Goal: Task Accomplishment & Management: Use online tool/utility

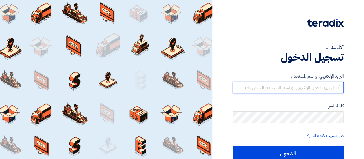
type input "[EMAIL_ADDRESS][DOMAIN_NAME]"
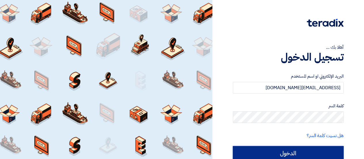
click at [294, 151] on input "الدخول" at bounding box center [288, 153] width 111 height 14
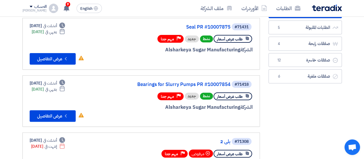
scroll to position [52, 0]
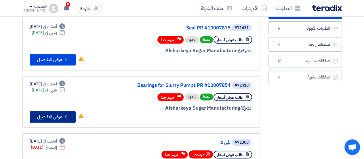
click at [64, 114] on icon "Check details" at bounding box center [65, 116] width 5 height 5
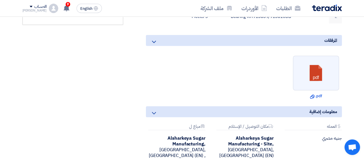
scroll to position [233, 0]
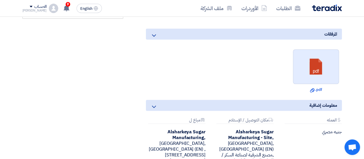
click at [326, 50] on link at bounding box center [316, 67] width 46 height 35
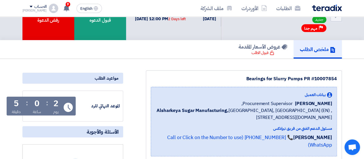
scroll to position [0, 0]
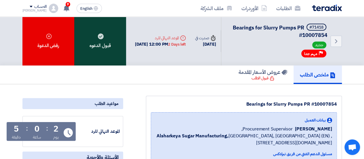
click at [89, 33] on div "قبول الدعوه" at bounding box center [100, 41] width 52 height 49
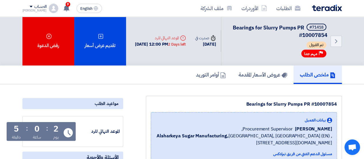
click at [326, 104] on div "Bearings for Slurry Pumps PR #10007854" at bounding box center [244, 103] width 186 height 7
copy div "10007854"
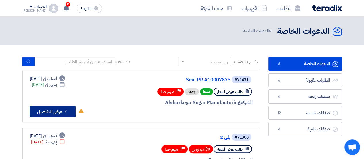
click at [62, 111] on button "Check details عرض التفاصيل" at bounding box center [53, 112] width 46 height 12
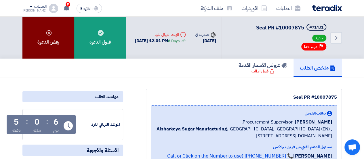
click at [50, 33] on icon at bounding box center [49, 33] width 6 height 6
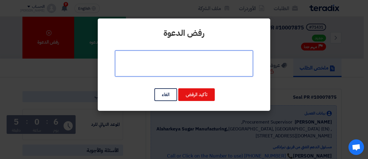
click at [188, 69] on textarea at bounding box center [184, 63] width 138 height 26
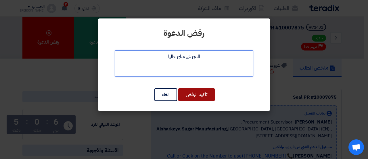
type textarea "المنتج غير متاح حاليا"
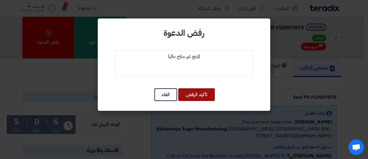
click at [202, 94] on button "تأكيد الرفض" at bounding box center [196, 94] width 37 height 13
